Goal: Find specific page/section: Find specific page/section

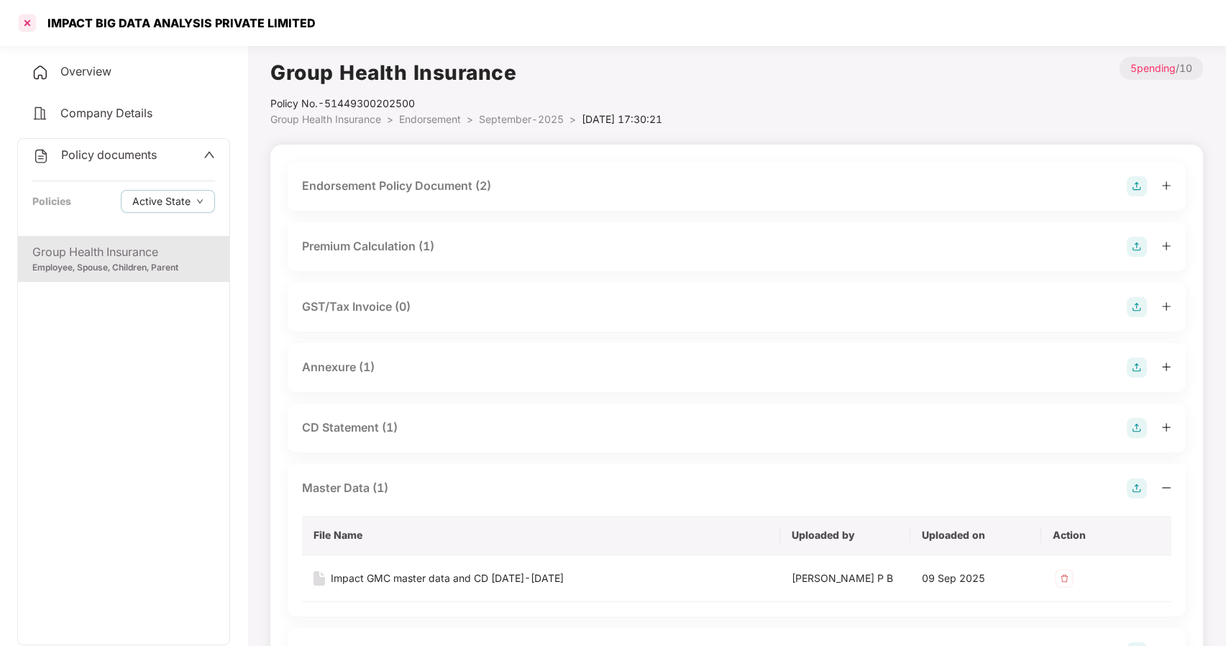
click at [29, 24] on div at bounding box center [27, 23] width 23 height 23
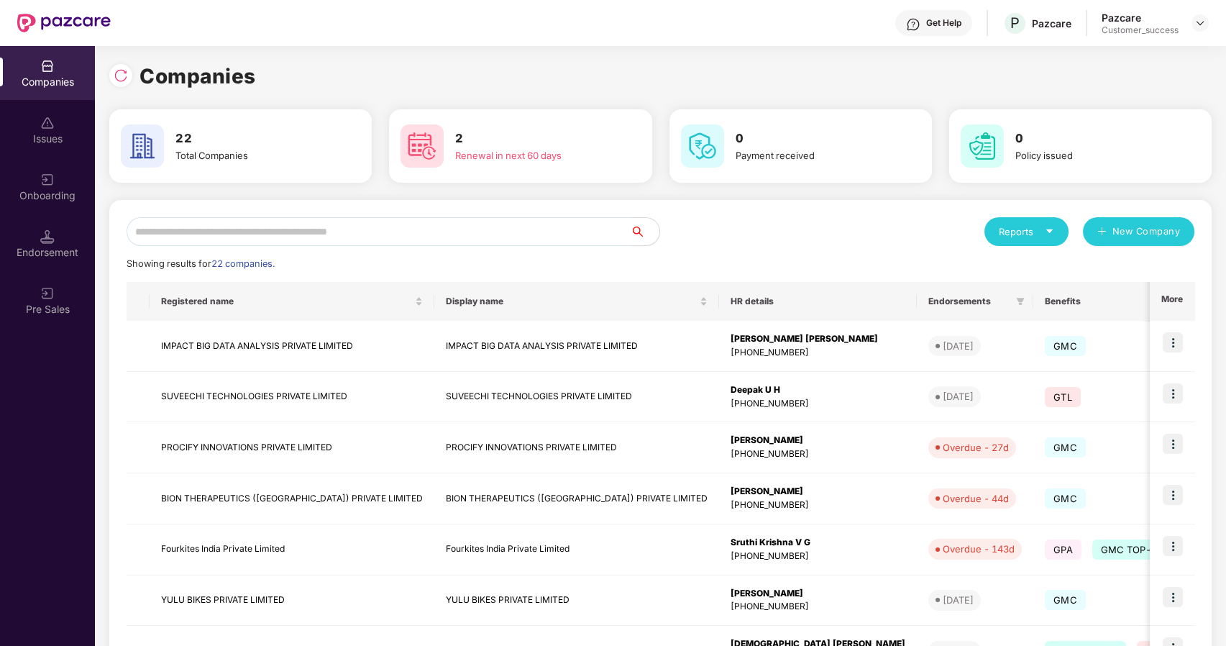
click at [184, 231] on input "text" at bounding box center [379, 231] width 504 height 29
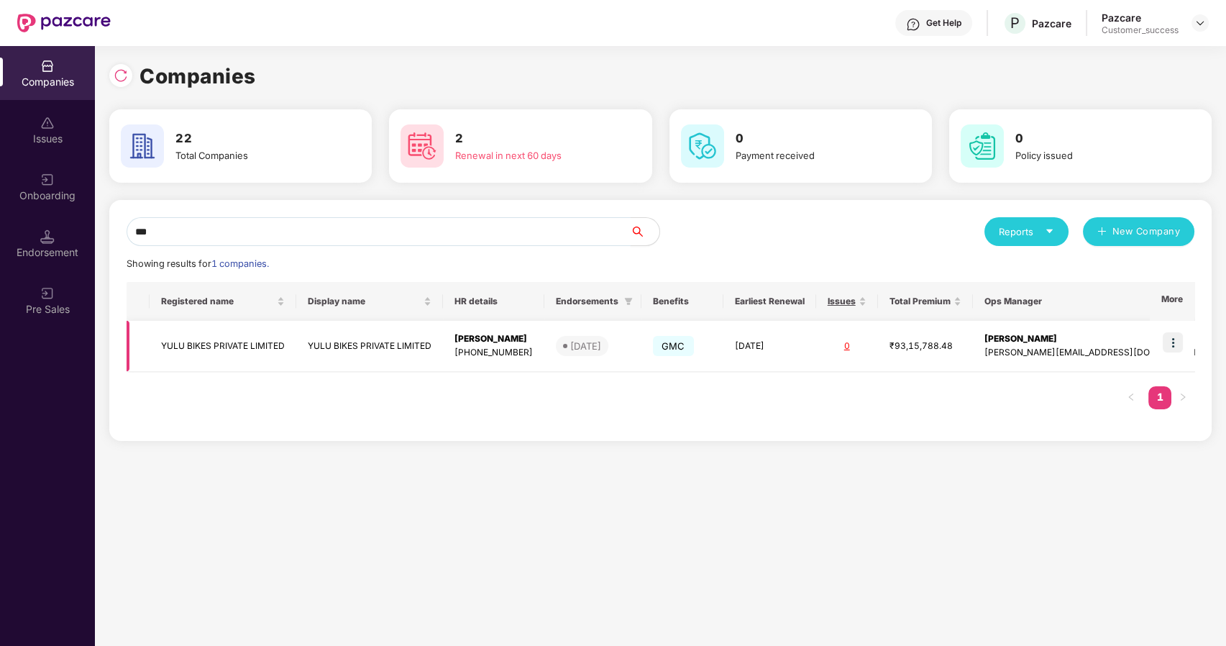
type input "***"
click at [284, 347] on td "YULU BIKES PRIVATE LIMITED" at bounding box center [223, 346] width 147 height 51
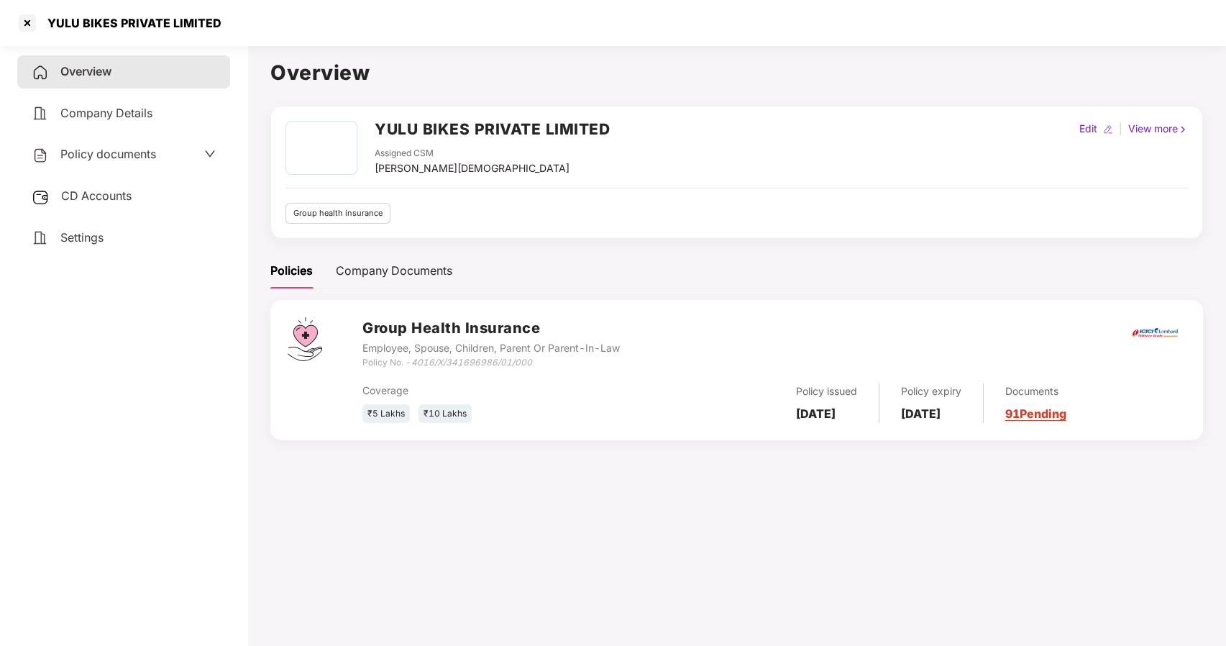
click at [95, 154] on span "Policy documents" at bounding box center [108, 154] width 96 height 14
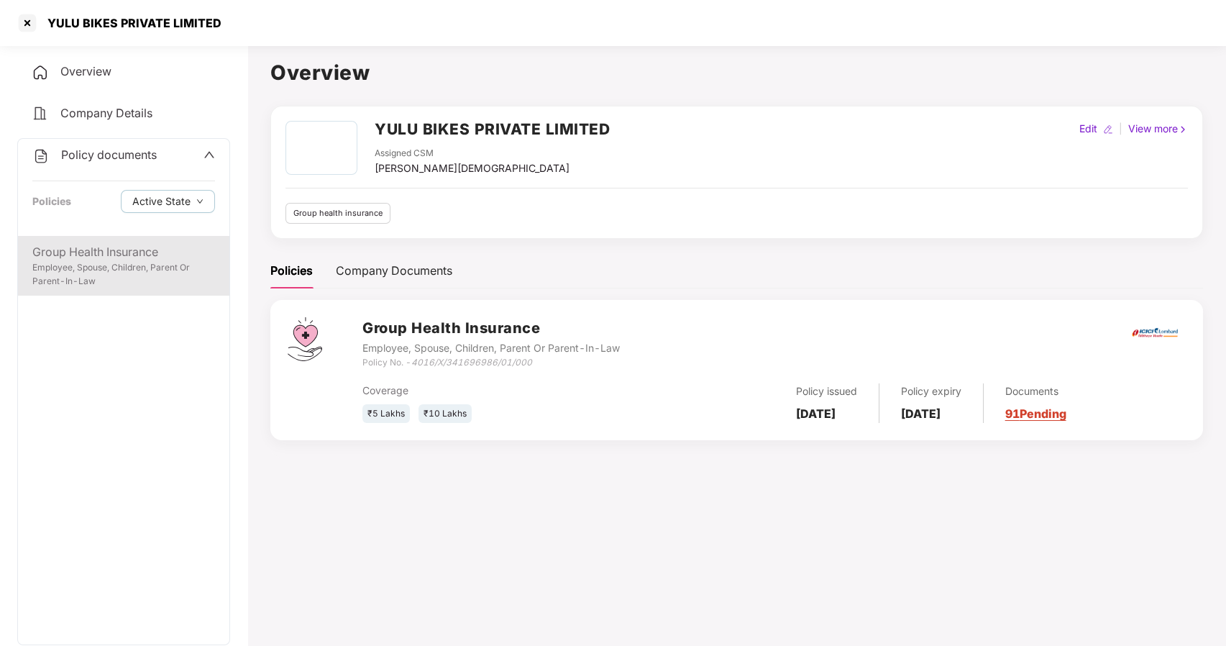
click at [101, 265] on div "Employee, Spouse, Children, Parent Or Parent-In-Law" at bounding box center [123, 274] width 183 height 27
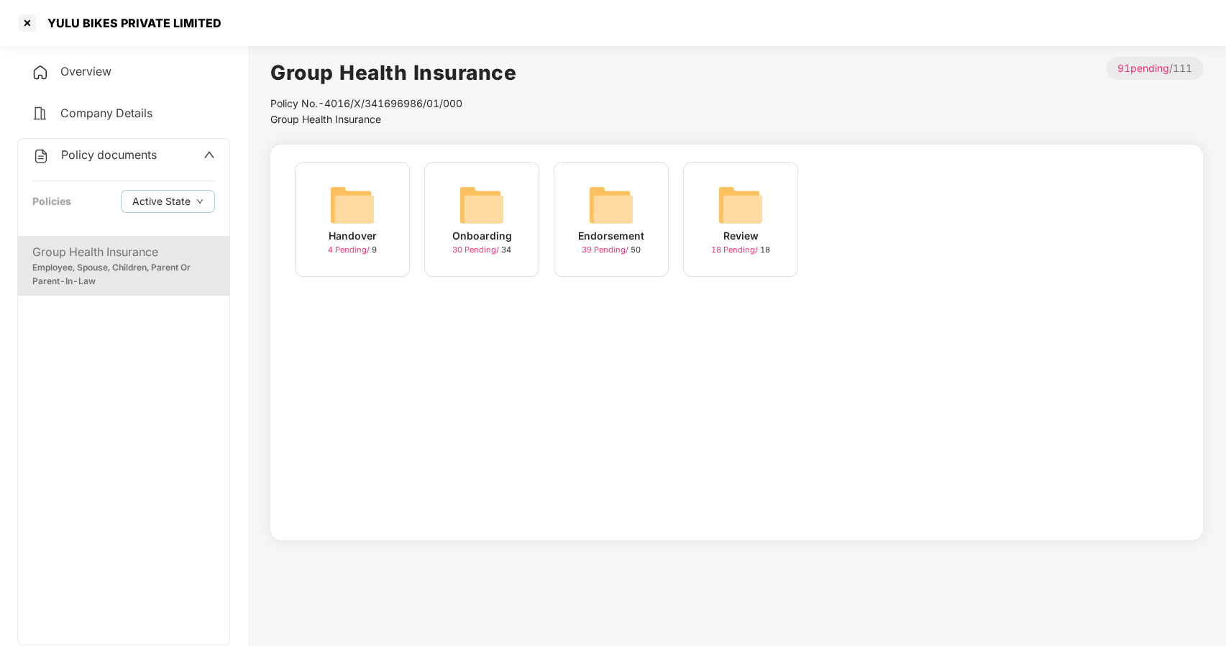
click at [642, 224] on div "Endorsement 39 Pending / 50" at bounding box center [611, 219] width 115 height 115
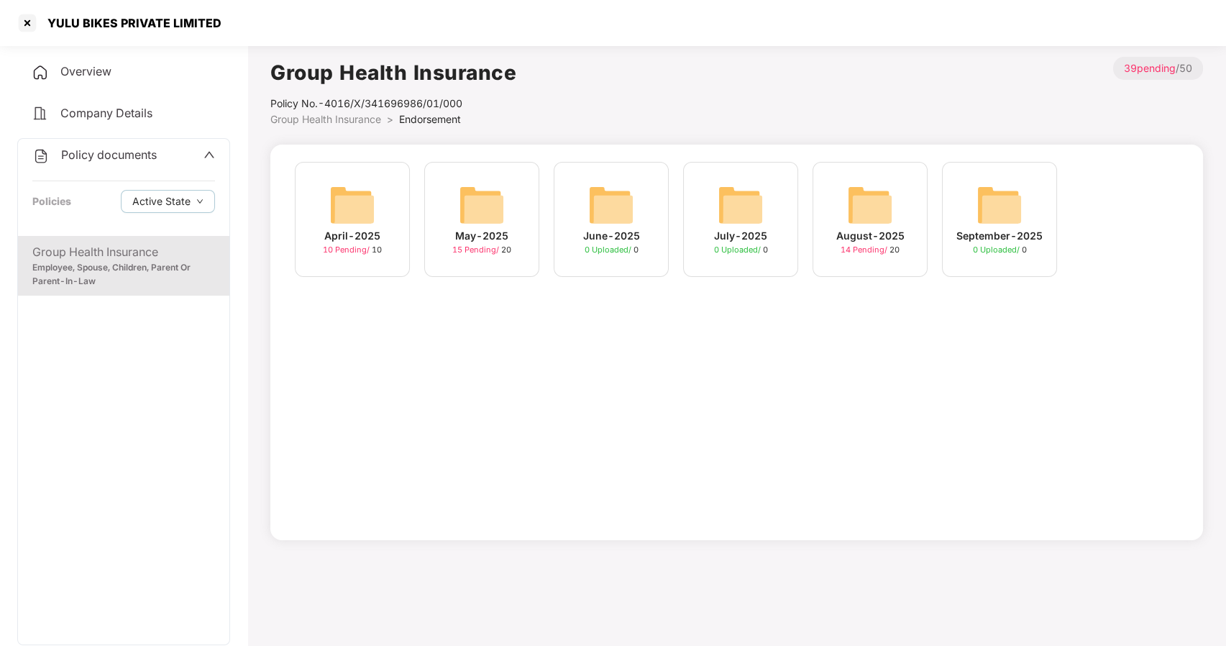
click at [877, 206] on img at bounding box center [870, 205] width 46 height 46
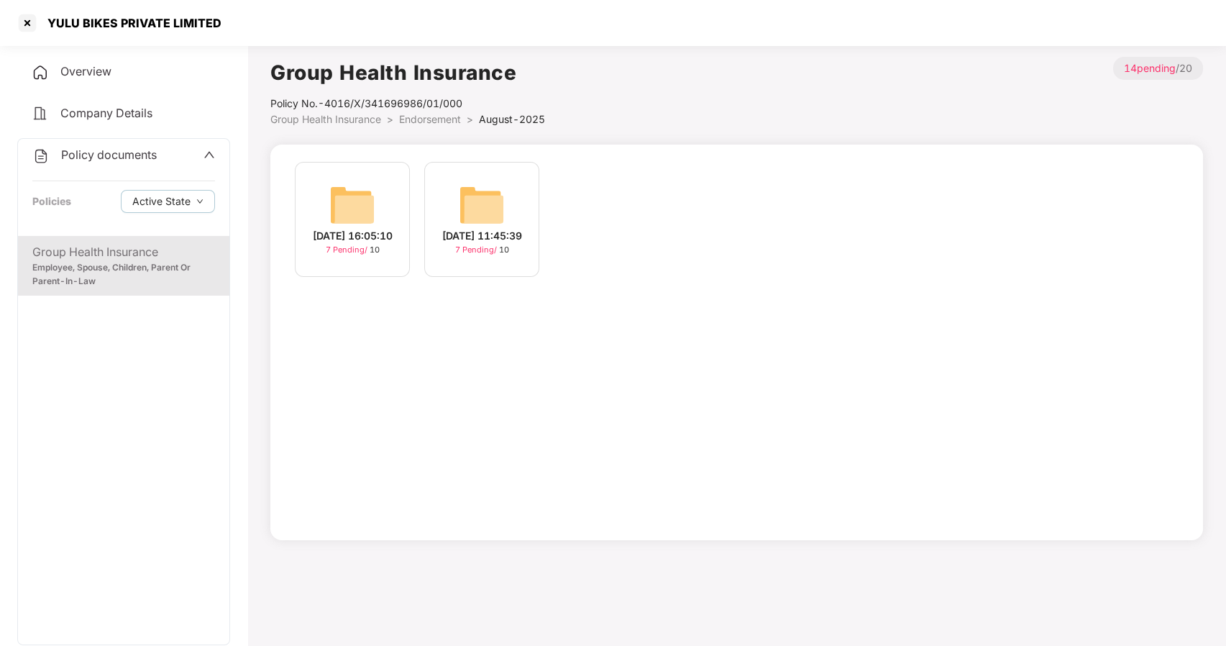
click at [487, 204] on img at bounding box center [482, 205] width 46 height 46
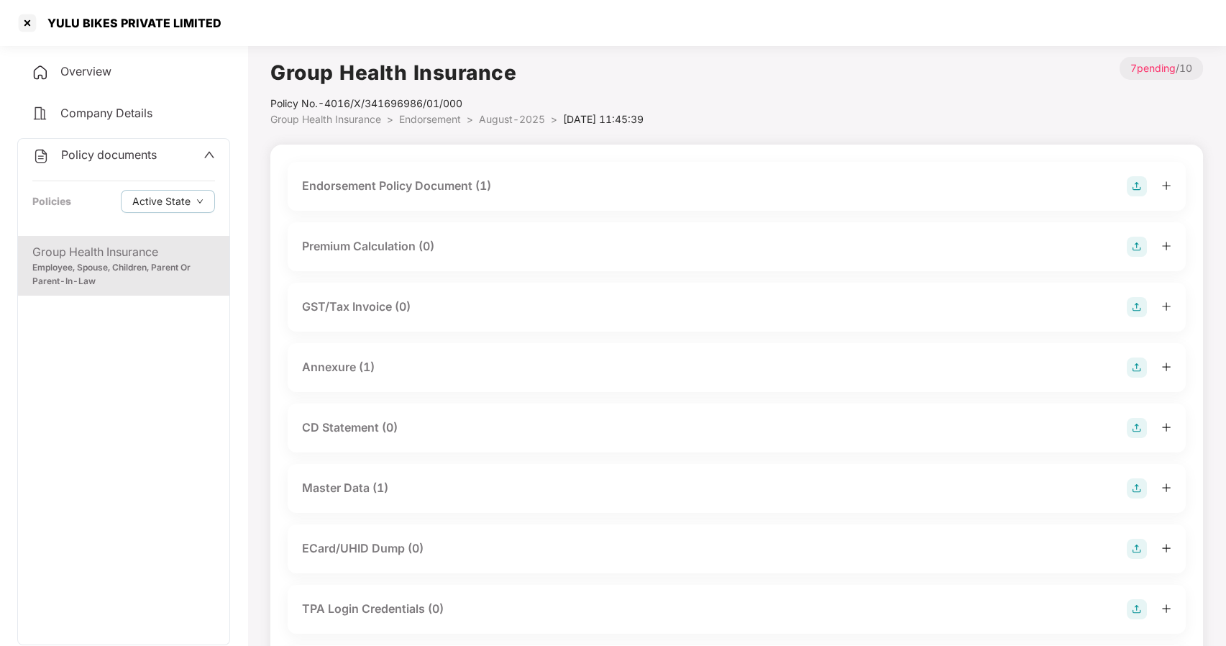
click at [527, 111] on li "August-2025 >" at bounding box center [521, 119] width 84 height 16
click at [513, 117] on span "August-2025" at bounding box center [512, 119] width 66 height 12
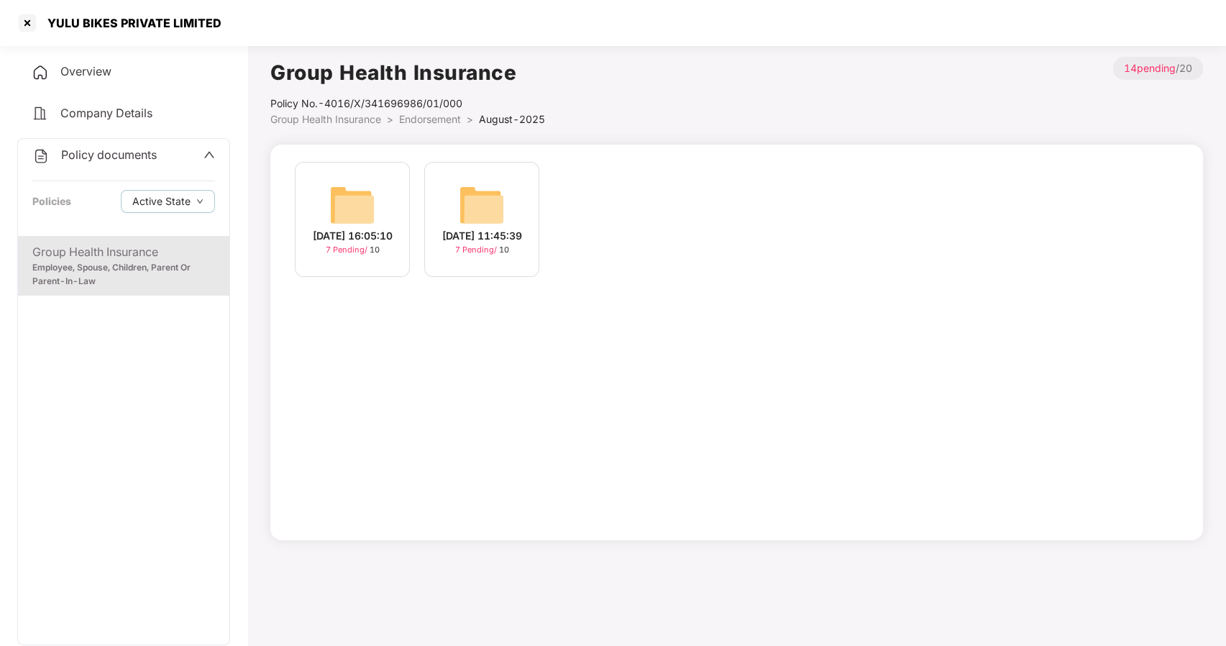
click at [492, 228] on div "[DATE] 11:45:39" at bounding box center [482, 236] width 80 height 16
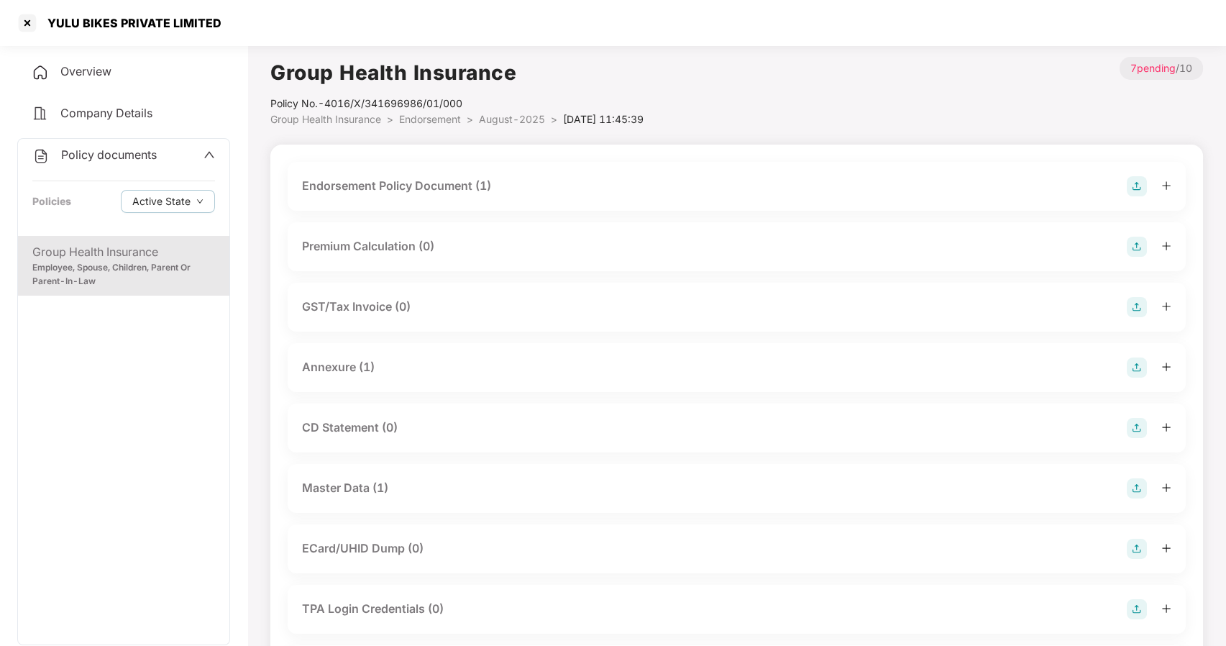
click at [354, 482] on div "Master Data (1)" at bounding box center [345, 488] width 86 height 18
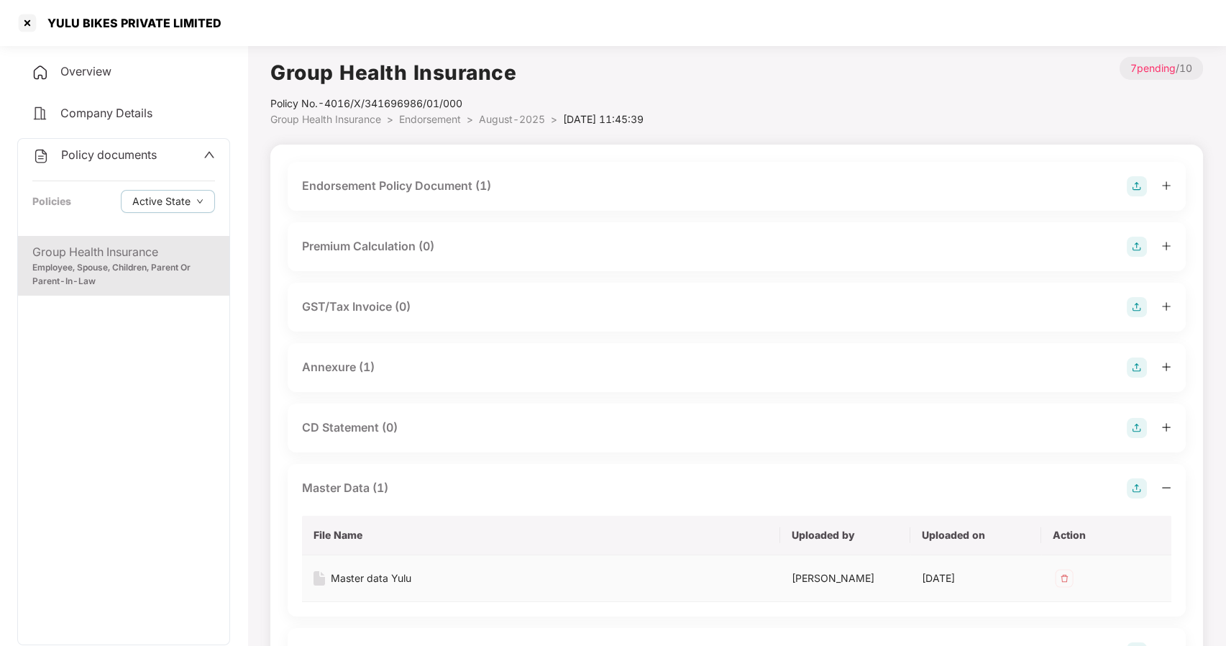
click at [362, 578] on div "Master data Yulu" at bounding box center [371, 578] width 81 height 16
click at [137, 250] on div "Group Health Insurance" at bounding box center [123, 252] width 183 height 18
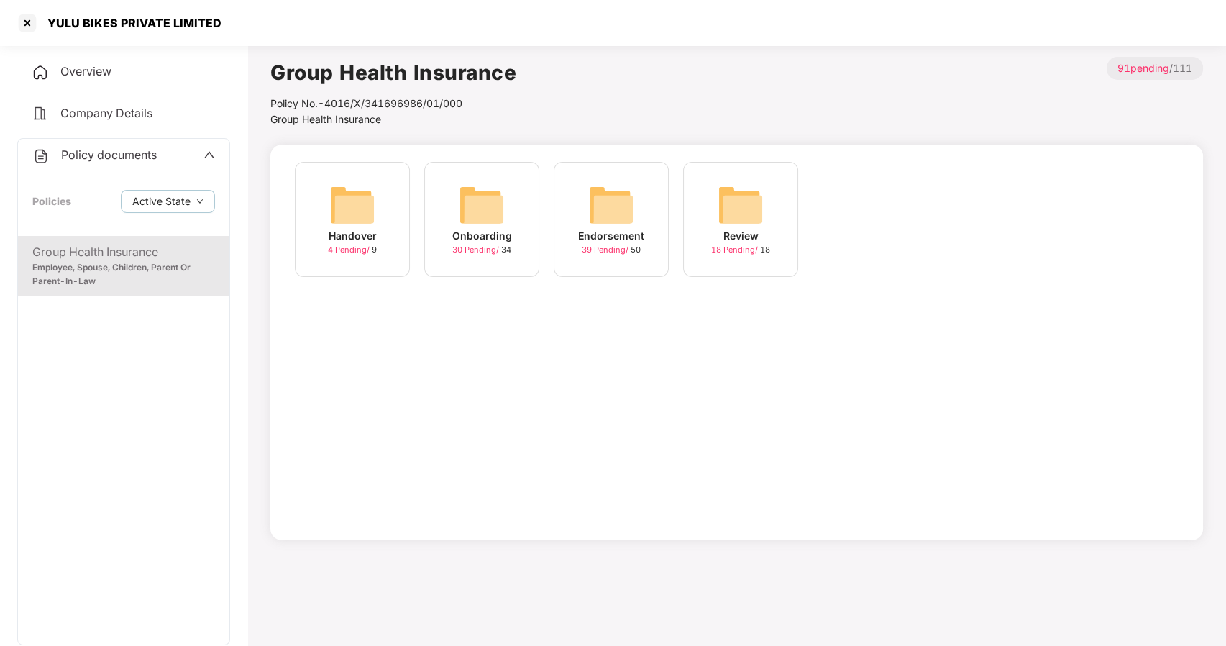
click at [512, 214] on div "Onboarding 30 Pending / 34" at bounding box center [481, 219] width 115 height 115
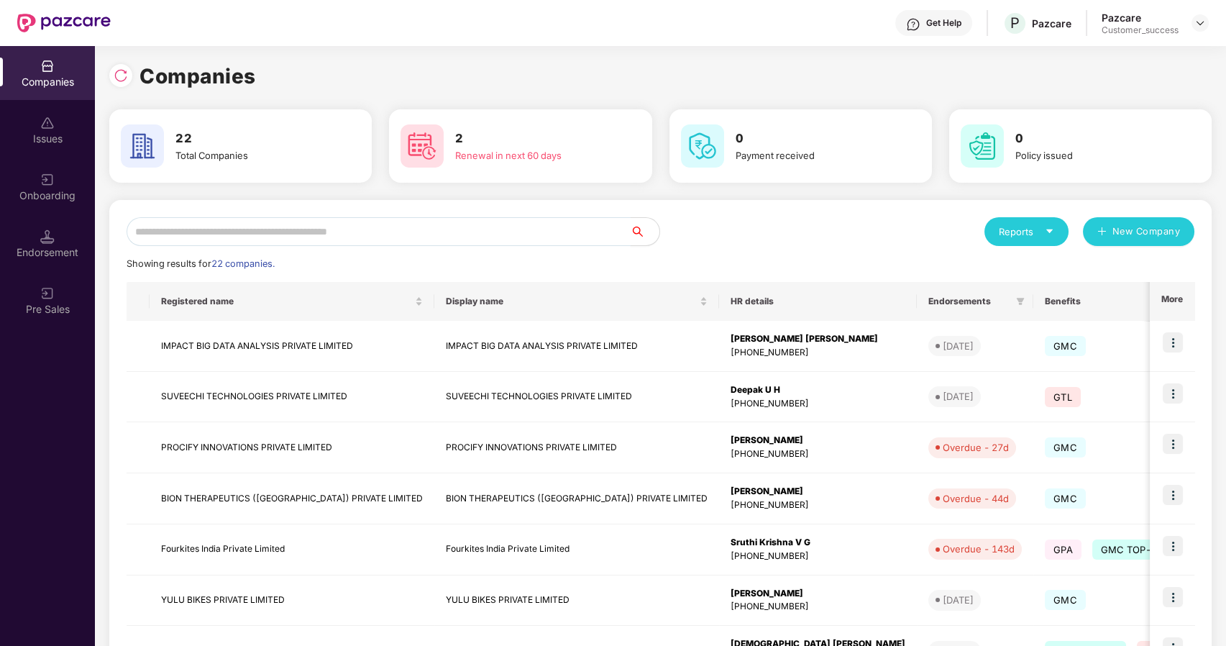
click at [423, 228] on input "text" at bounding box center [379, 231] width 504 height 29
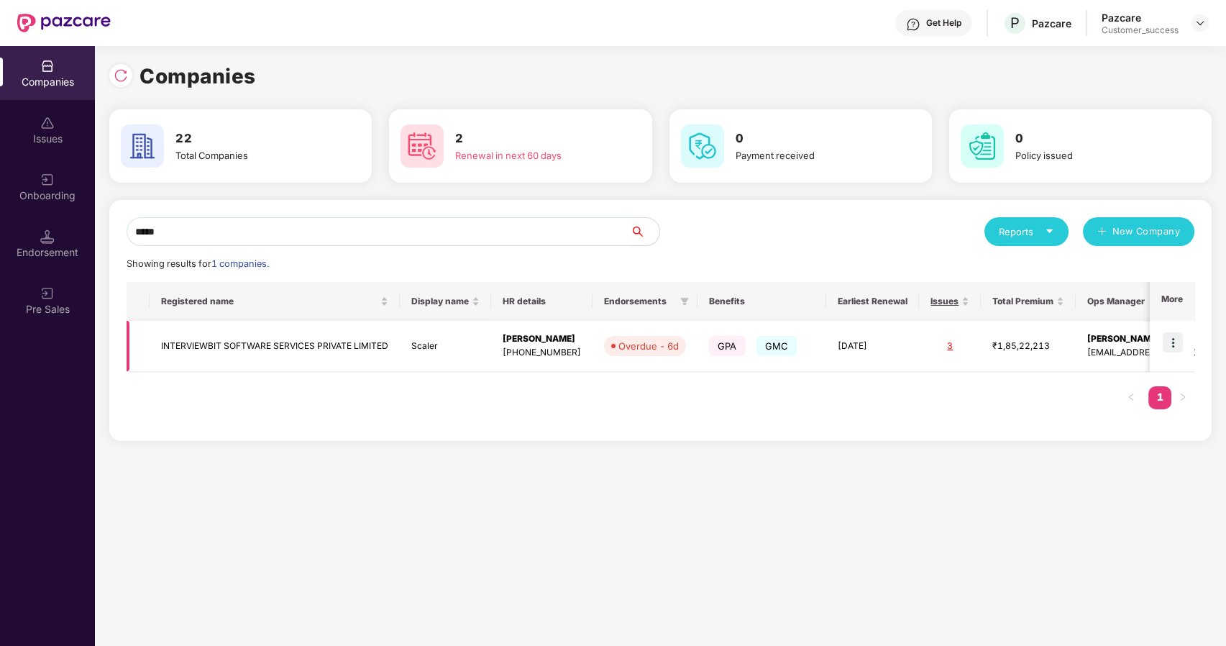
type input "*****"
click at [318, 352] on td "INTERVIEWBIT SOFTWARE SERVICES PRIVATE LIMITED" at bounding box center [275, 346] width 250 height 51
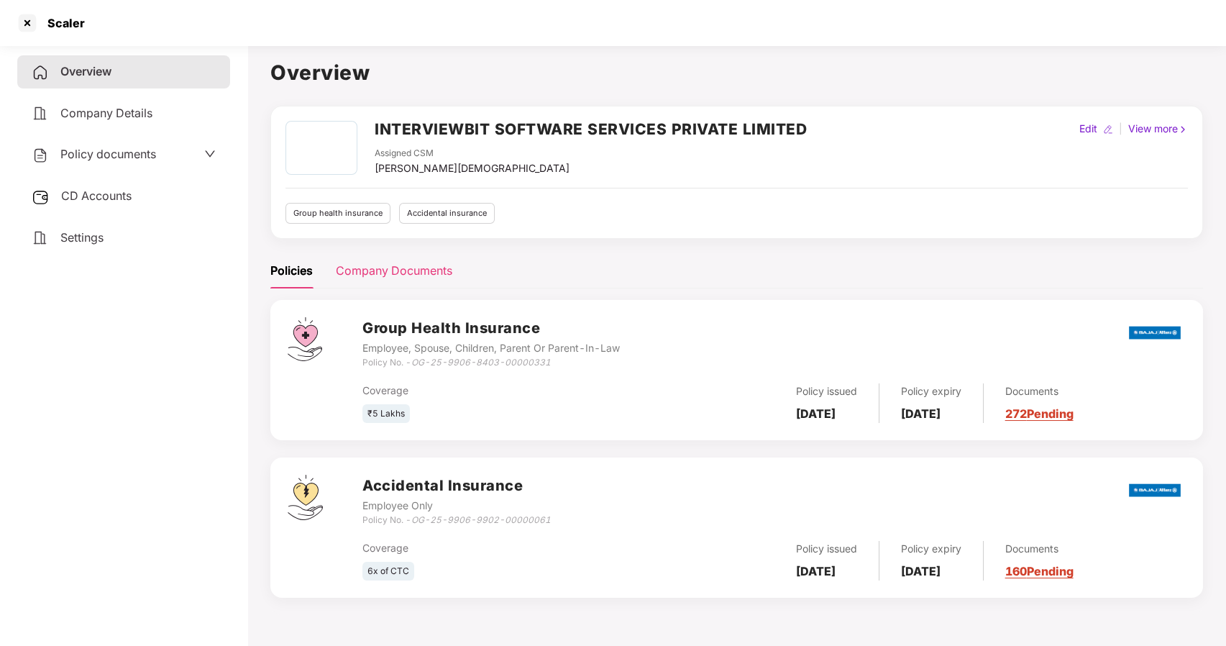
click at [380, 267] on div "Company Documents" at bounding box center [394, 271] width 116 height 18
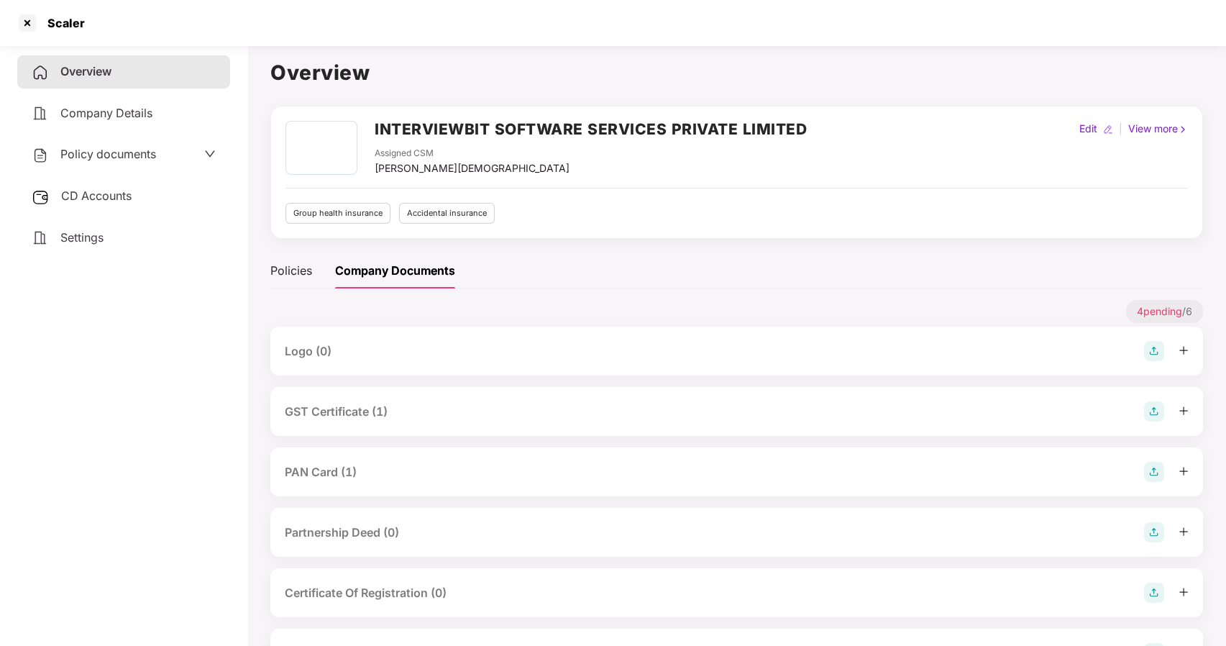
scroll to position [60, 0]
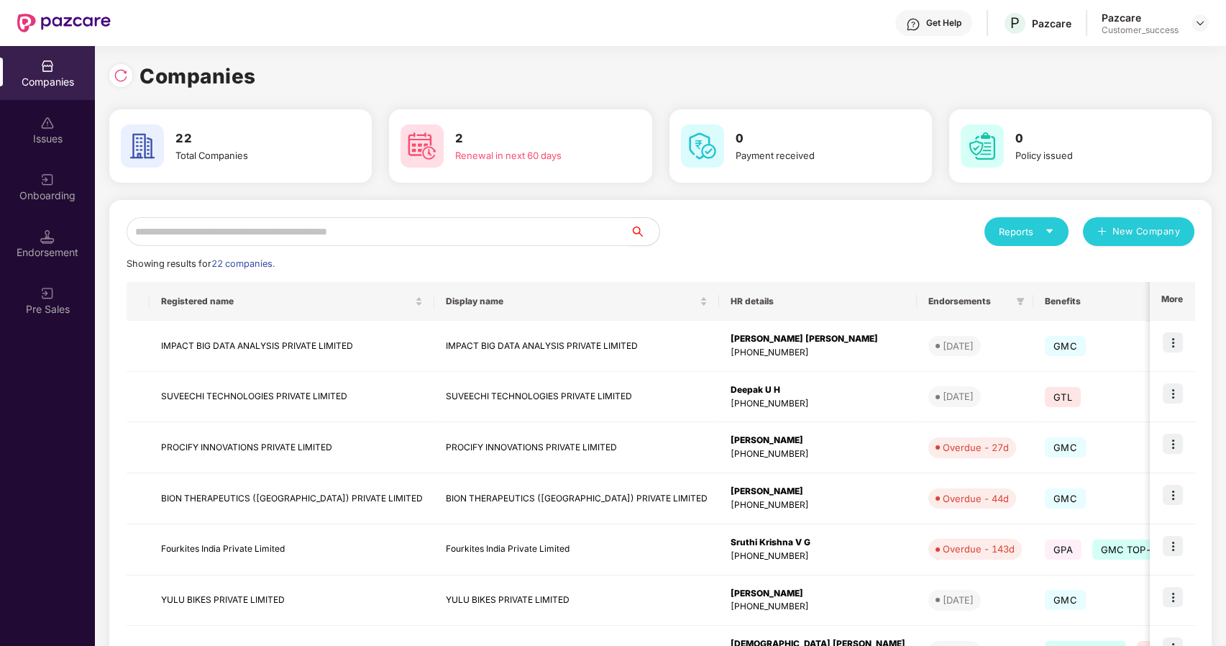
click at [170, 233] on input "text" at bounding box center [379, 231] width 504 height 29
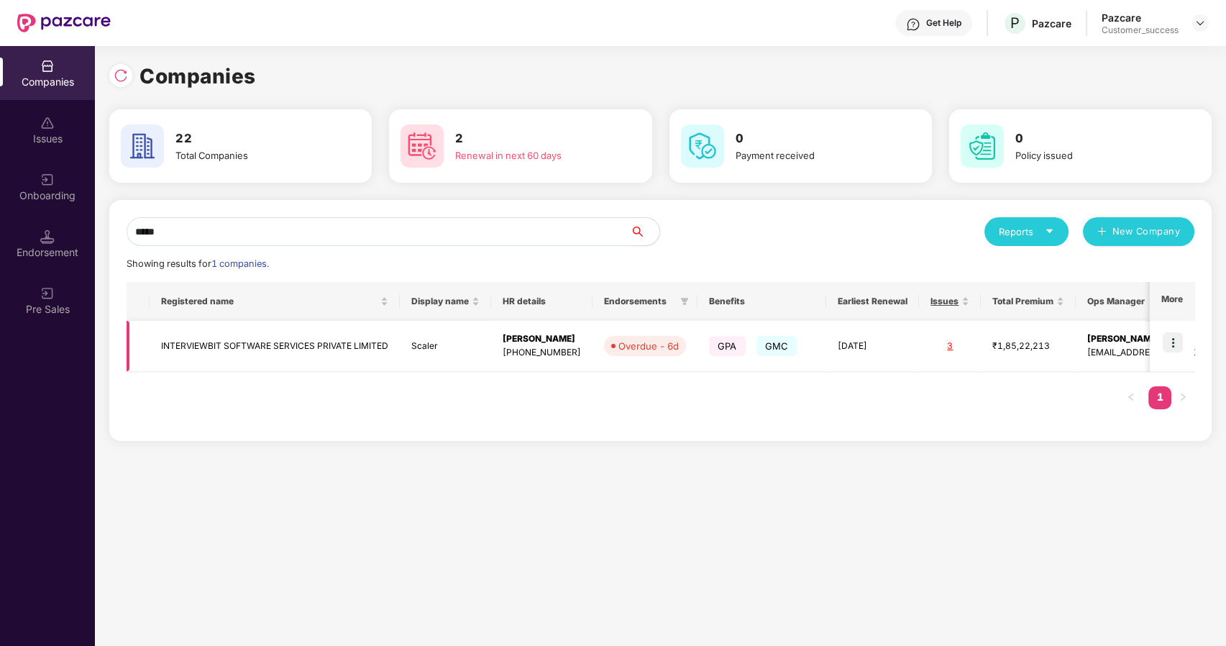
type input "*****"
click at [196, 334] on td "INTERVIEWBIT SOFTWARE SERVICES PRIVATE LIMITED" at bounding box center [275, 346] width 250 height 51
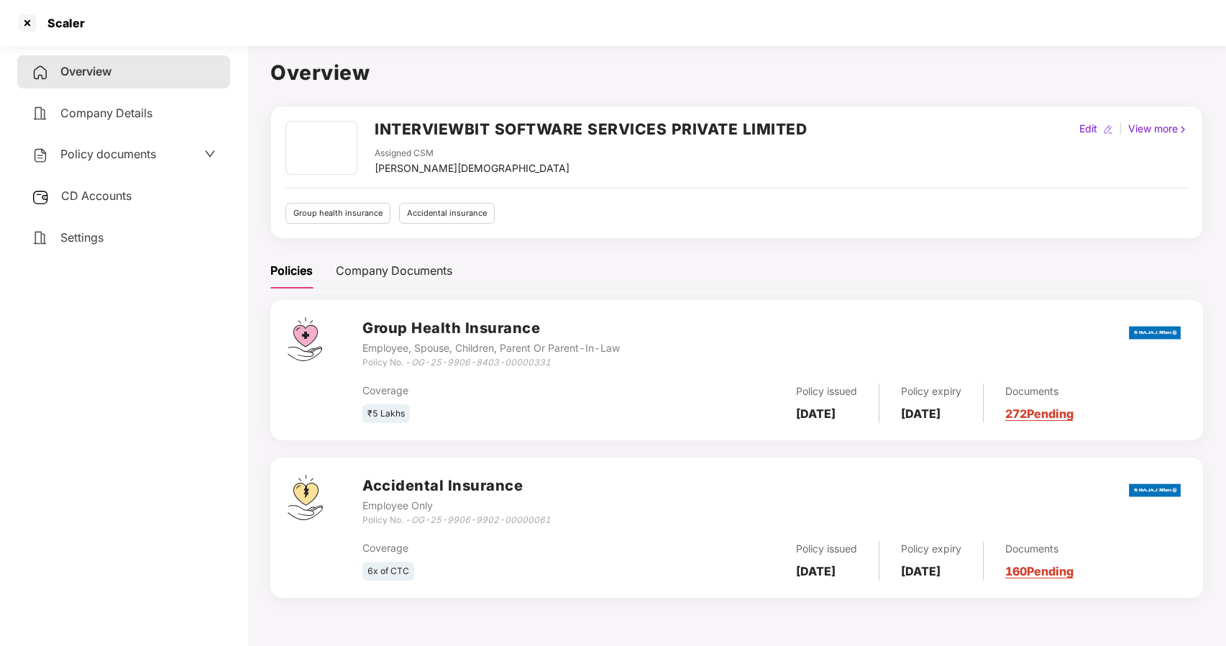
click at [126, 154] on span "Policy documents" at bounding box center [108, 154] width 96 height 14
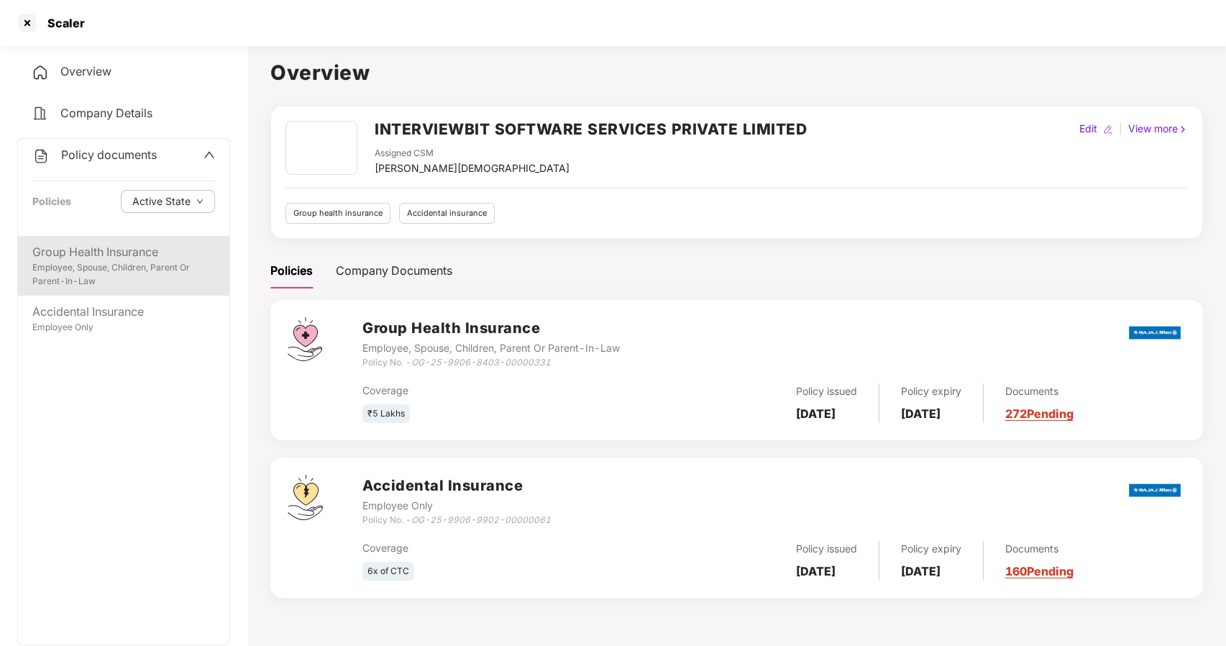
click at [109, 250] on div "Group Health Insurance" at bounding box center [123, 252] width 183 height 18
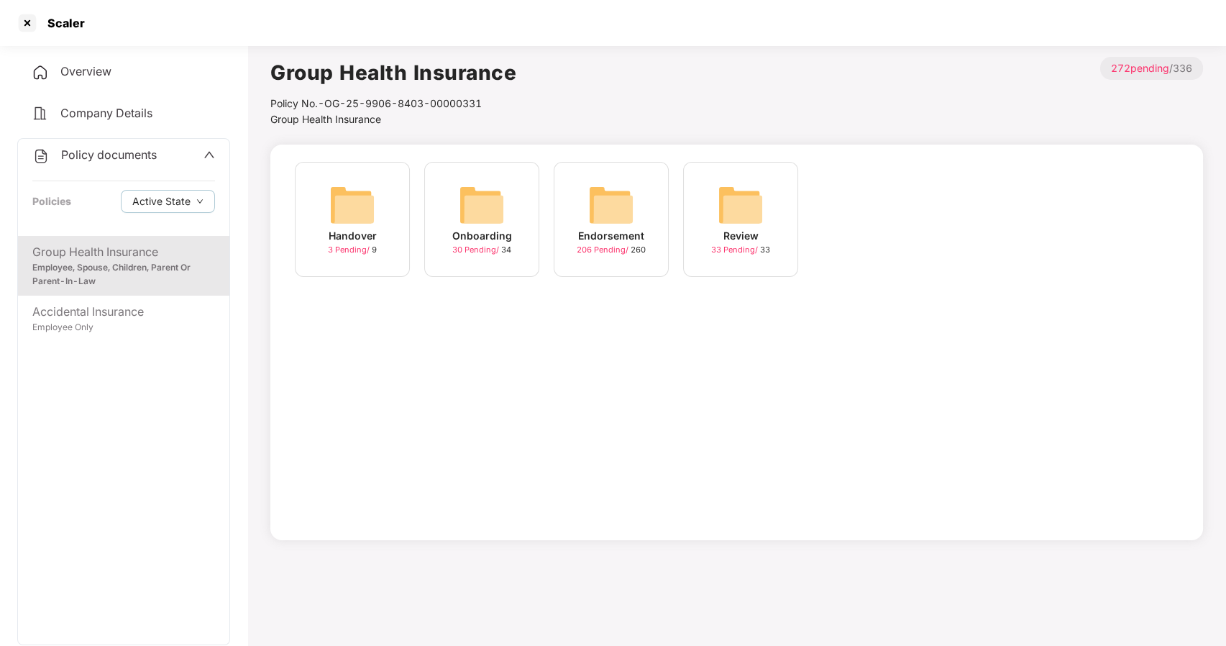
click at [460, 221] on img at bounding box center [482, 205] width 46 height 46
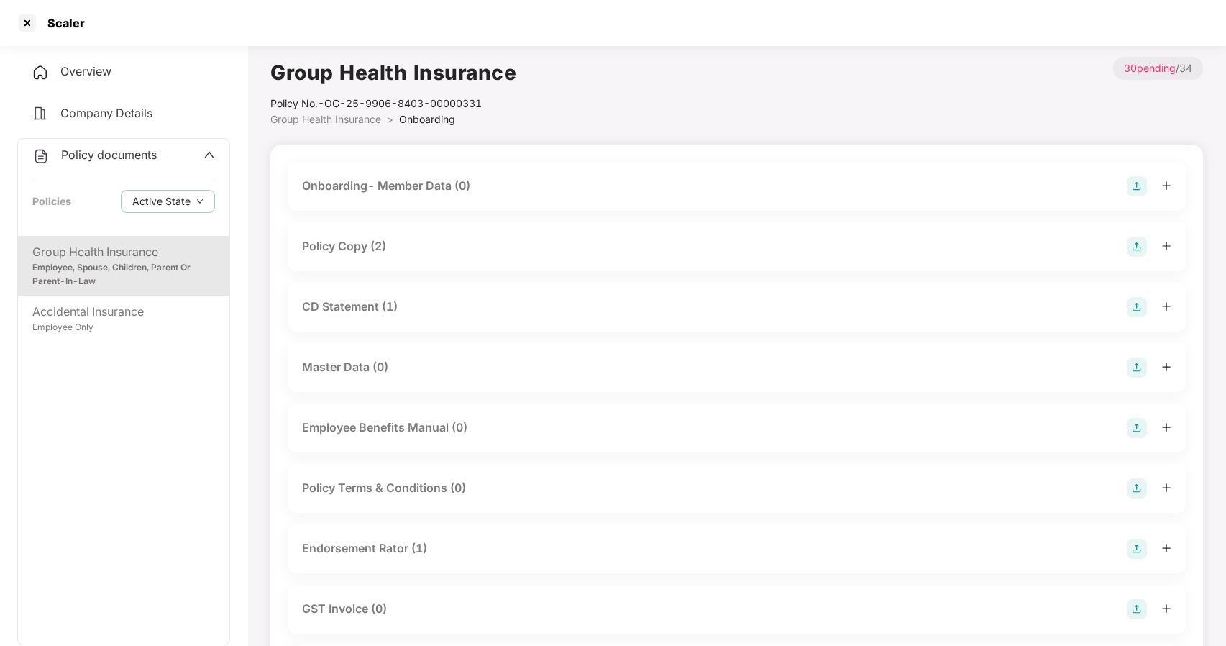
click at [334, 242] on div "Policy Copy (2)" at bounding box center [344, 246] width 84 height 18
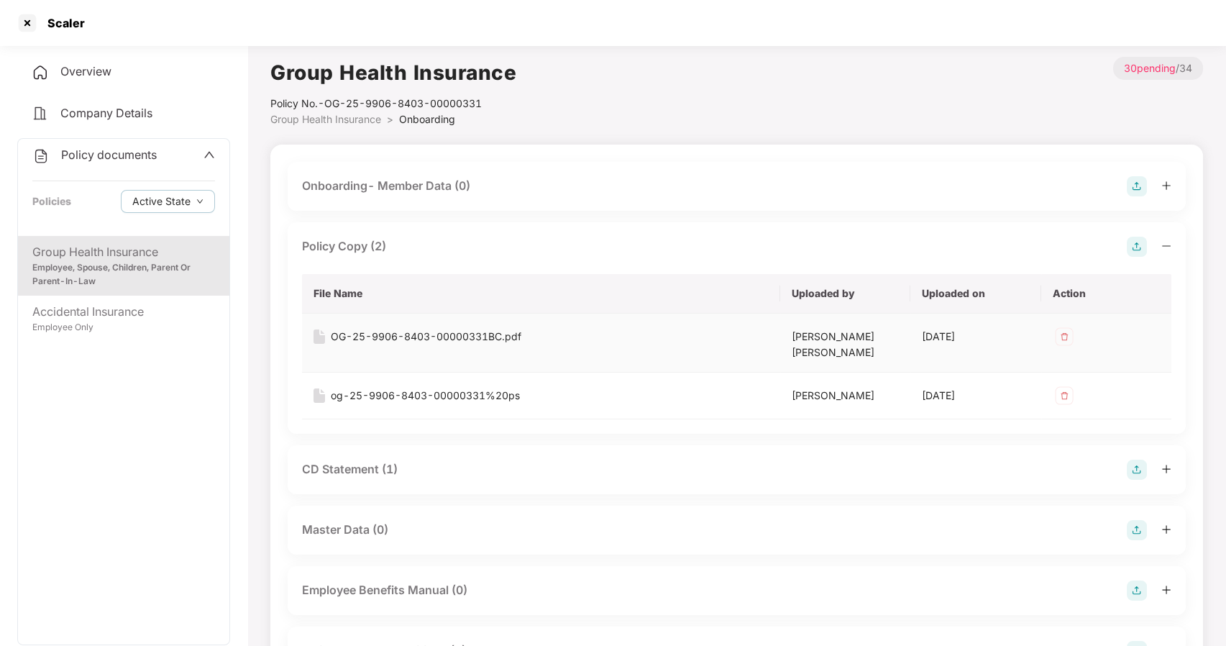
click at [372, 331] on div "OG-25-9906-8403-00000331BC.pdf" at bounding box center [426, 337] width 191 height 16
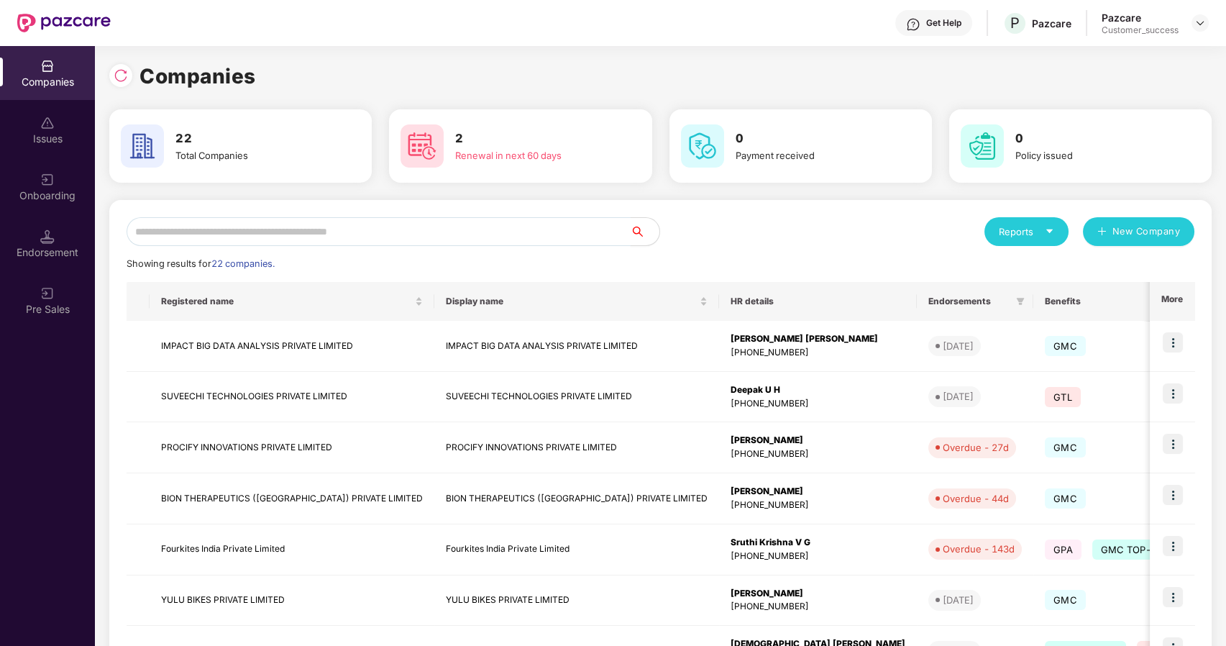
click at [416, 242] on input "text" at bounding box center [379, 231] width 504 height 29
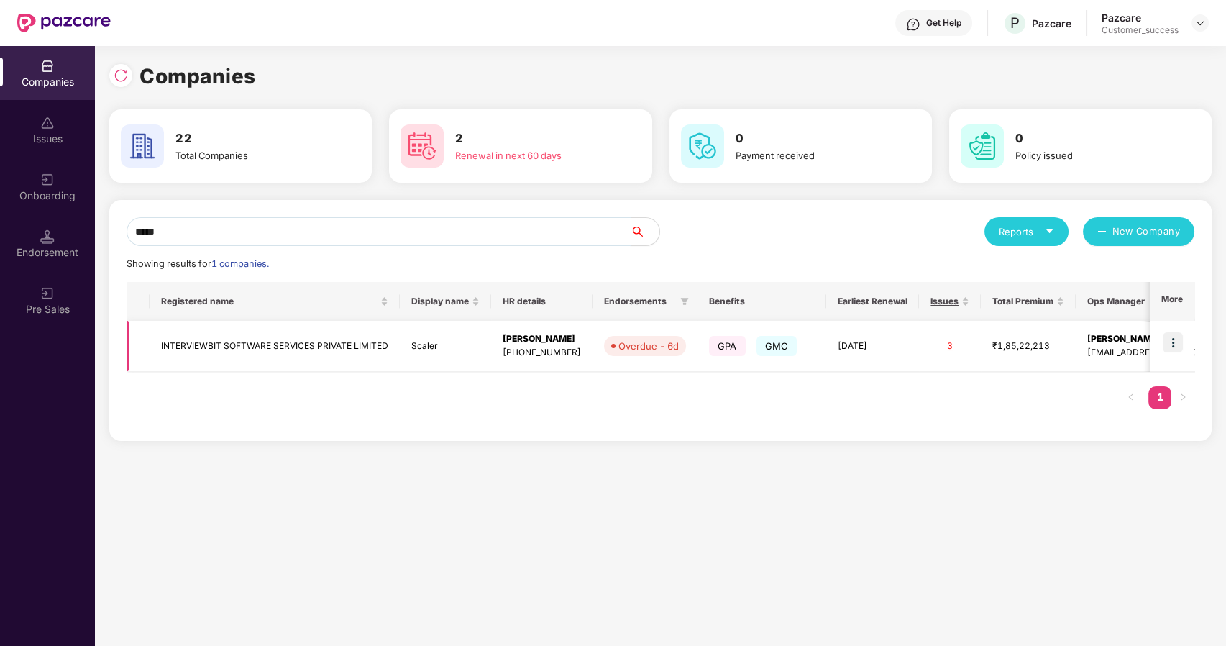
type input "*****"
click at [1173, 341] on img at bounding box center [1173, 342] width 20 height 20
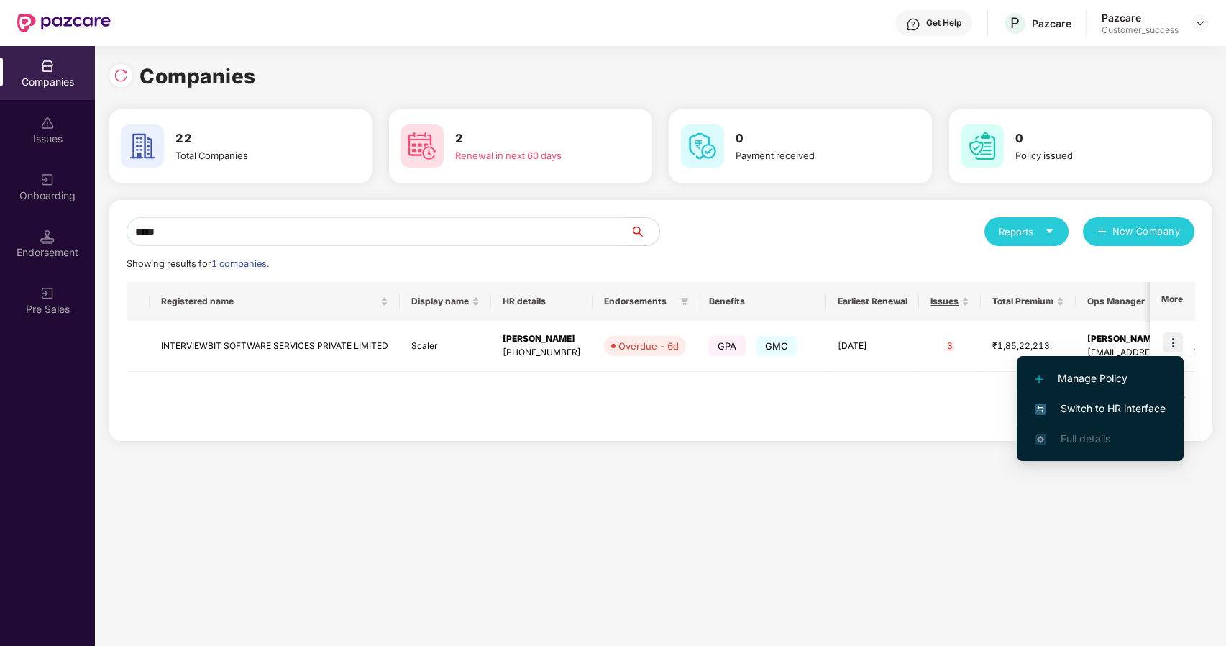
click at [1053, 405] on span "Switch to HR interface" at bounding box center [1100, 408] width 131 height 16
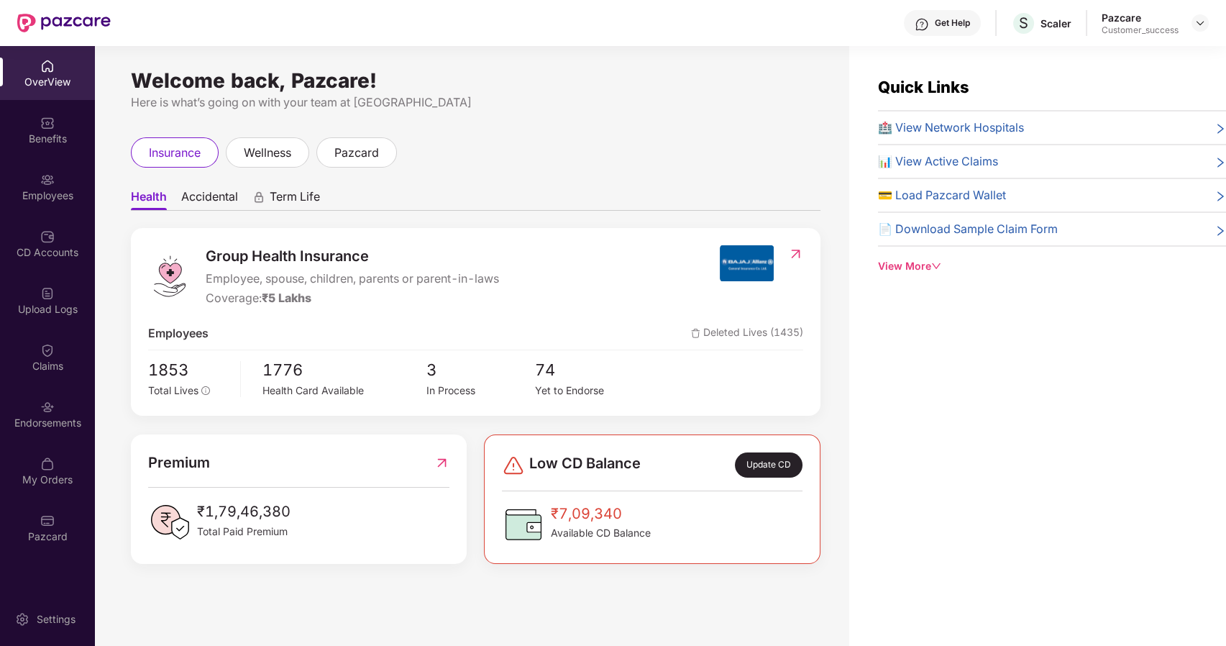
click at [66, 193] on div "Employees" at bounding box center [47, 195] width 95 height 14
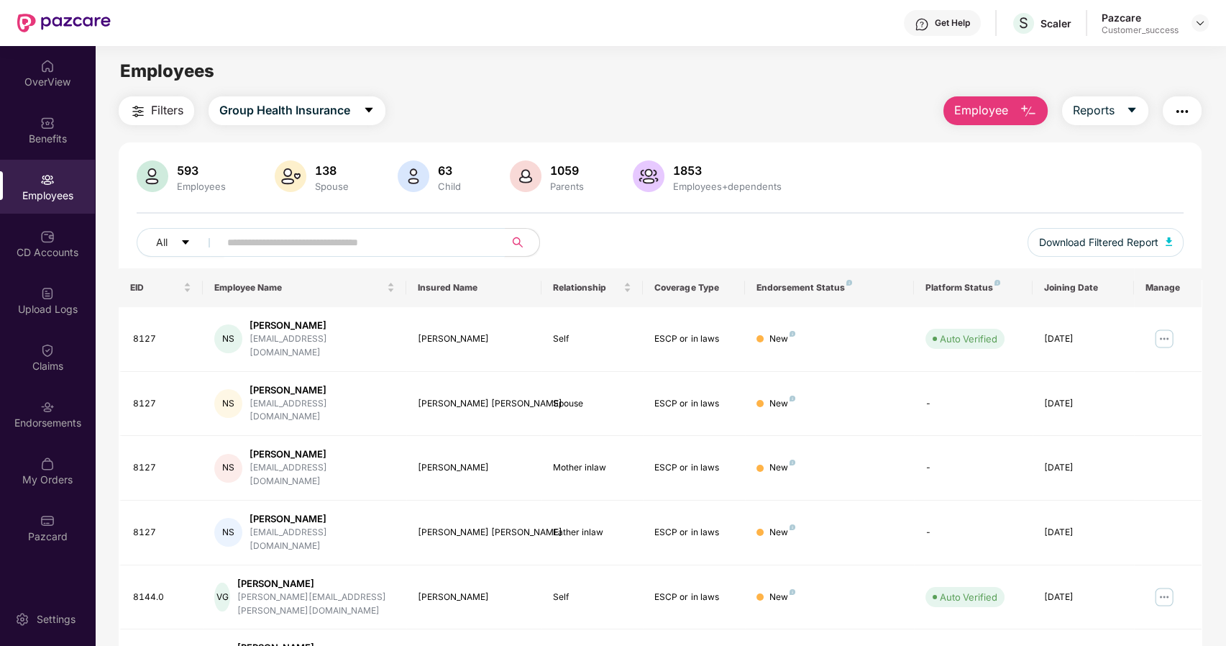
click at [457, 249] on input "text" at bounding box center [356, 243] width 258 height 22
